Goal: Task Accomplishment & Management: Use online tool/utility

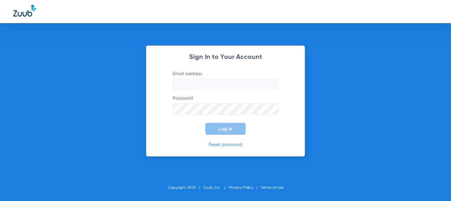
type input "[EMAIL_ADDRESS][DOMAIN_NAME]"
click at [211, 131] on button "Log In" at bounding box center [226, 129] width 40 height 12
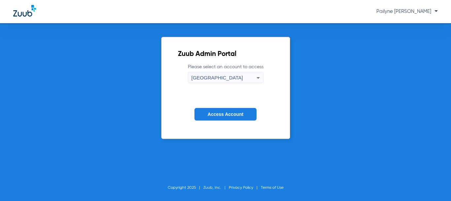
click at [230, 114] on span "Access Account" at bounding box center [226, 113] width 36 height 5
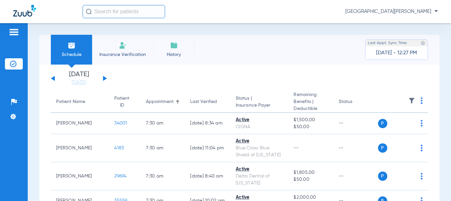
click at [105, 77] on button at bounding box center [105, 78] width 4 height 5
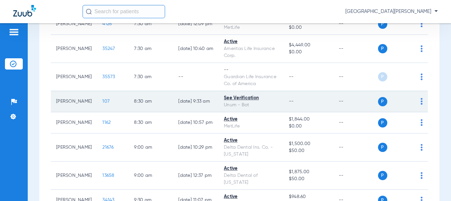
scroll to position [165, 0]
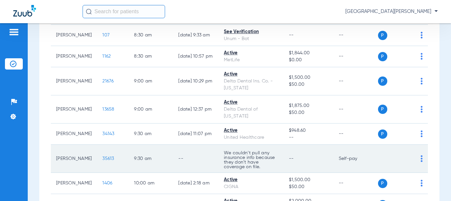
click at [102, 161] on span "35613" at bounding box center [108, 158] width 12 height 5
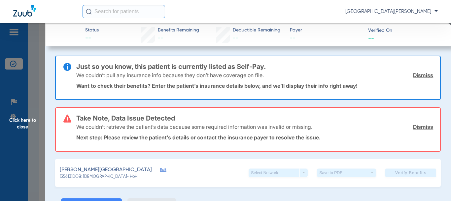
click at [421, 124] on link "Dismiss" at bounding box center [423, 126] width 20 height 7
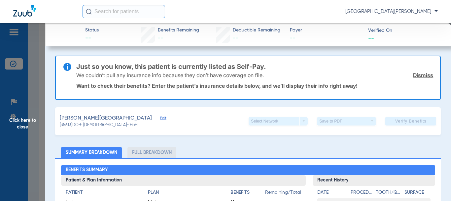
click at [417, 76] on link "Dismiss" at bounding box center [423, 75] width 20 height 7
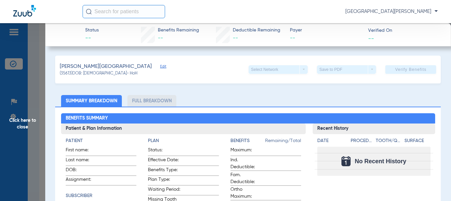
click at [106, 71] on span "(35613) DOB: [DEMOGRAPHIC_DATA] - HoH" at bounding box center [99, 74] width 78 height 6
click at [160, 66] on span "Edit" at bounding box center [163, 67] width 6 height 6
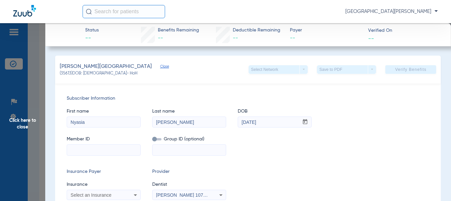
click at [94, 155] on input at bounding box center [103, 149] width 73 height 11
paste input "TWA614W20935"
type input "TWA614W20935"
click at [196, 153] on input at bounding box center [189, 149] width 73 height 11
click at [164, 149] on input at bounding box center [189, 149] width 73 height 11
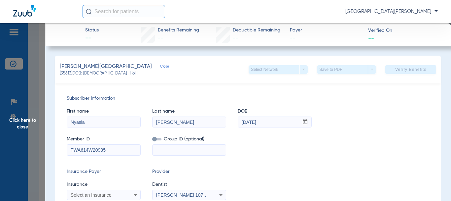
paste input "270127M7A0"
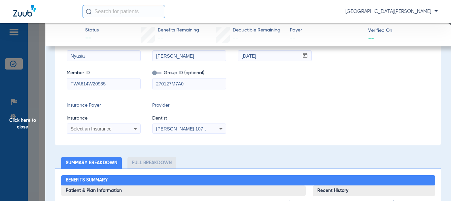
type input "270127M7A0"
click at [135, 128] on icon at bounding box center [135, 129] width 3 height 2
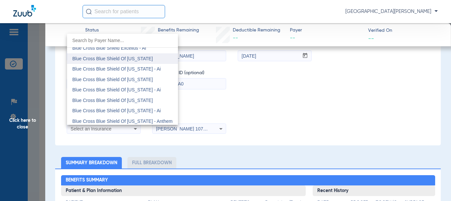
scroll to position [430, 0]
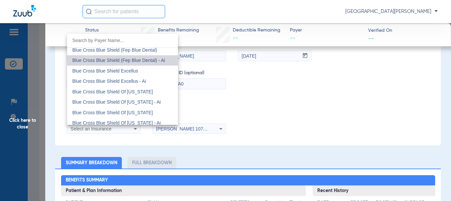
click at [133, 63] on span "Blue Cross Blue Shield (Fep Blue Dental) - Ai" at bounding box center [118, 59] width 93 height 5
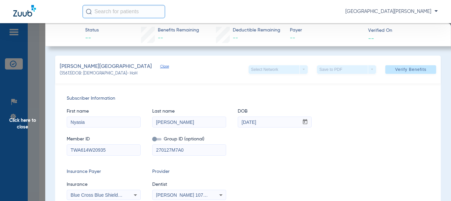
scroll to position [99, 0]
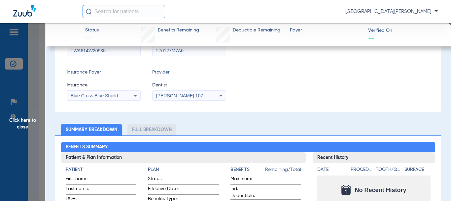
click at [137, 97] on icon at bounding box center [136, 96] width 8 height 8
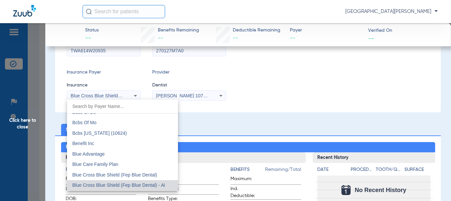
scroll to position [437, 0]
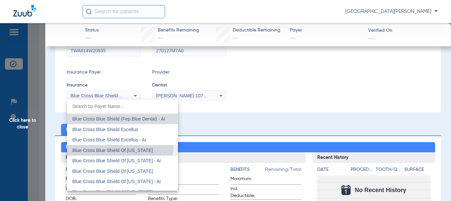
click at [118, 148] on span "Blue Cross Blue Shield Of [US_STATE]" at bounding box center [112, 149] width 81 height 5
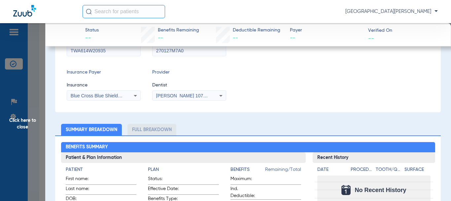
scroll to position [0, 0]
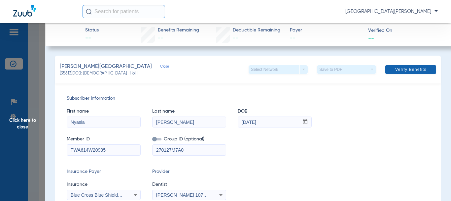
click at [392, 65] on span at bounding box center [411, 69] width 51 height 16
click at [14, 125] on span "Click here to close" at bounding box center [22, 123] width 45 height 201
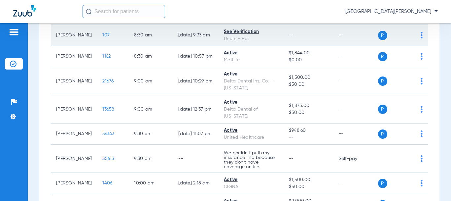
scroll to position [66, 0]
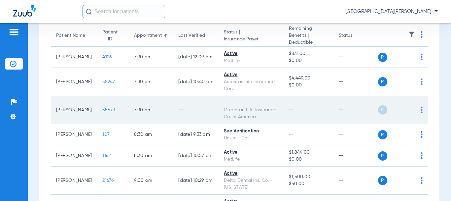
click at [102, 112] on span "35573" at bounding box center [108, 109] width 13 height 5
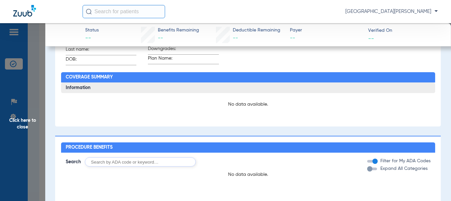
scroll to position [0, 0]
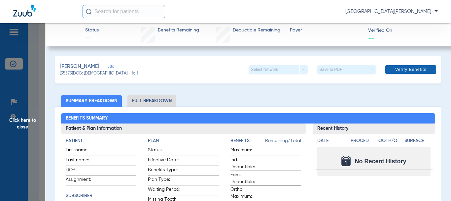
click at [410, 67] on span "Verify Benefits" at bounding box center [410, 69] width 31 height 5
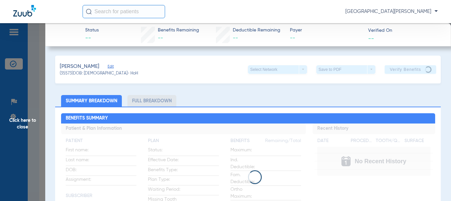
click at [29, 128] on span "Click here to close" at bounding box center [22, 123] width 45 height 201
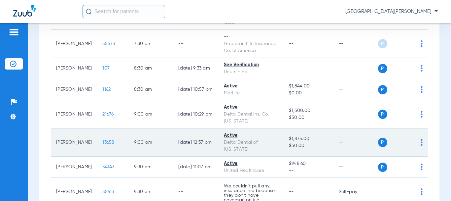
scroll to position [165, 0]
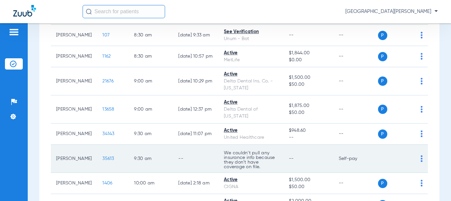
click at [104, 161] on span "35613" at bounding box center [108, 158] width 12 height 5
